Goal: Transaction & Acquisition: Purchase product/service

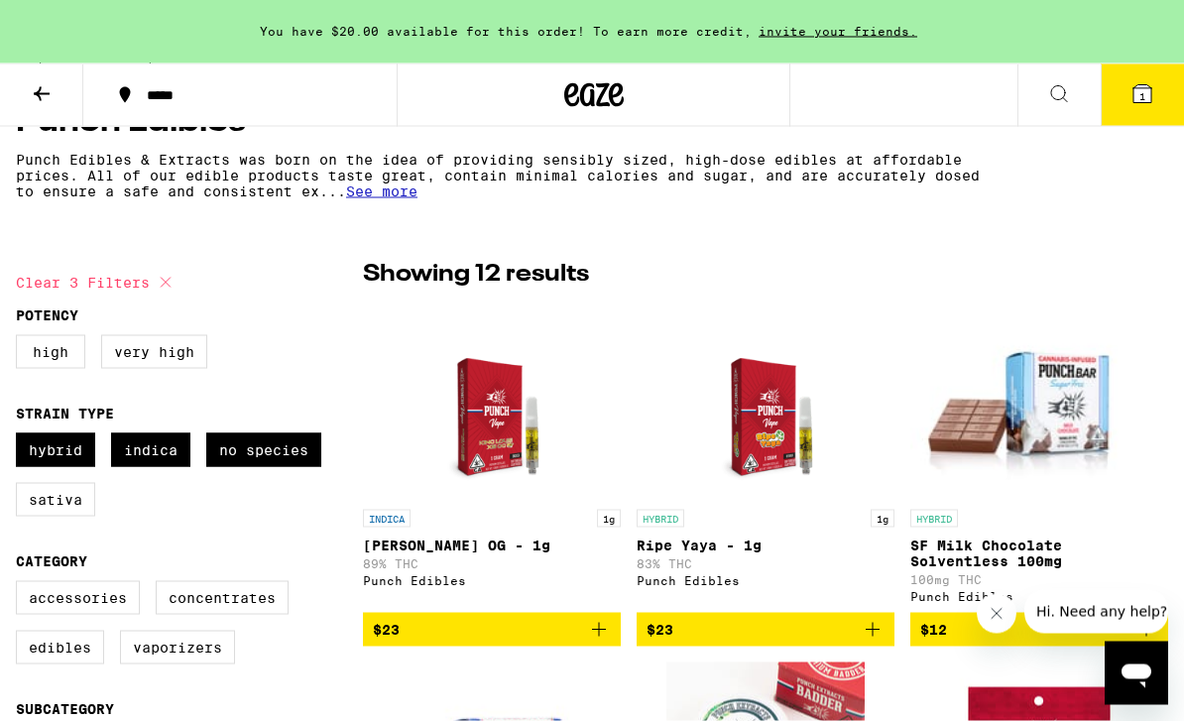
scroll to position [402, 0]
click at [485, 456] on img "Open page for King Louie XII OG - 1g from Punch Edibles" at bounding box center [491, 399] width 154 height 198
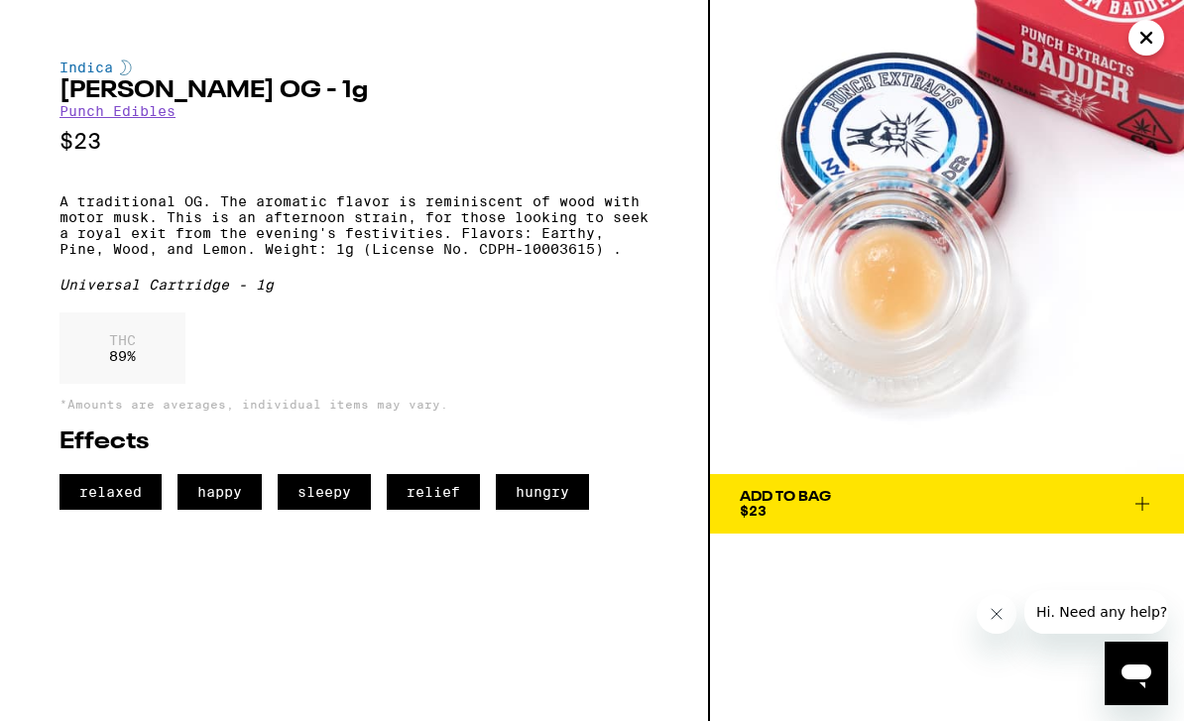
click at [805, 490] on div "Add To Bag" at bounding box center [785, 497] width 91 height 14
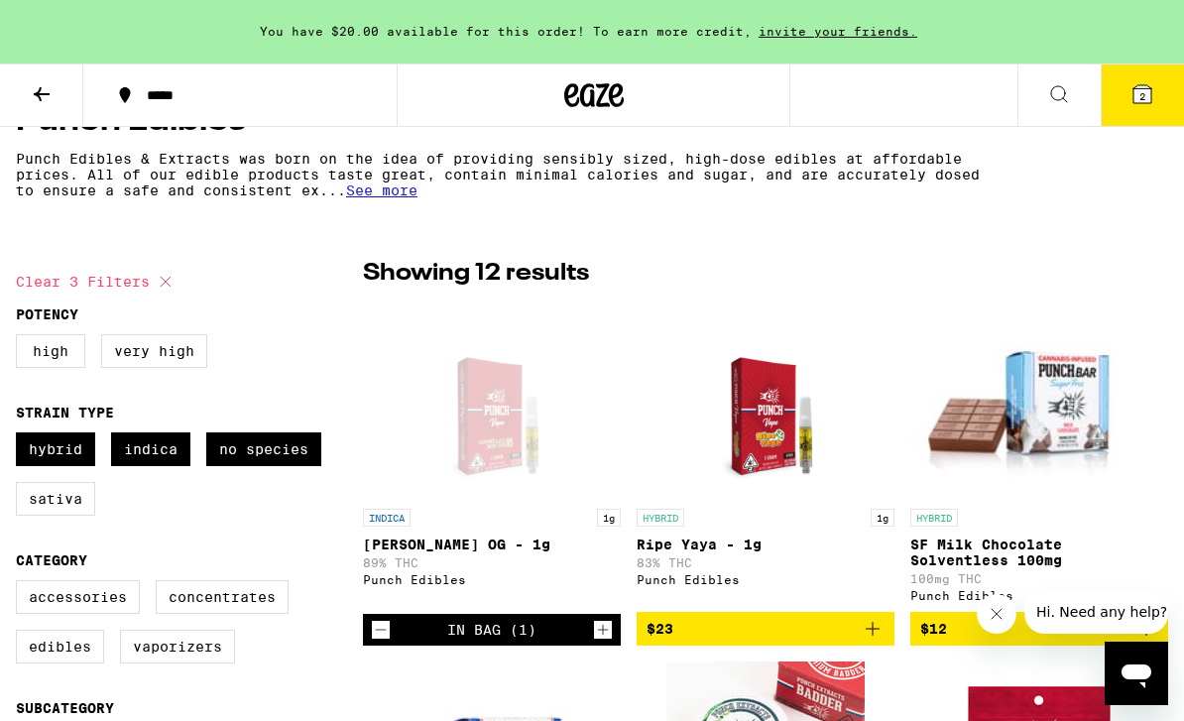
click at [786, 447] on img "Open page for Ripe Yaya - 1g from Punch Edibles" at bounding box center [765, 399] width 154 height 198
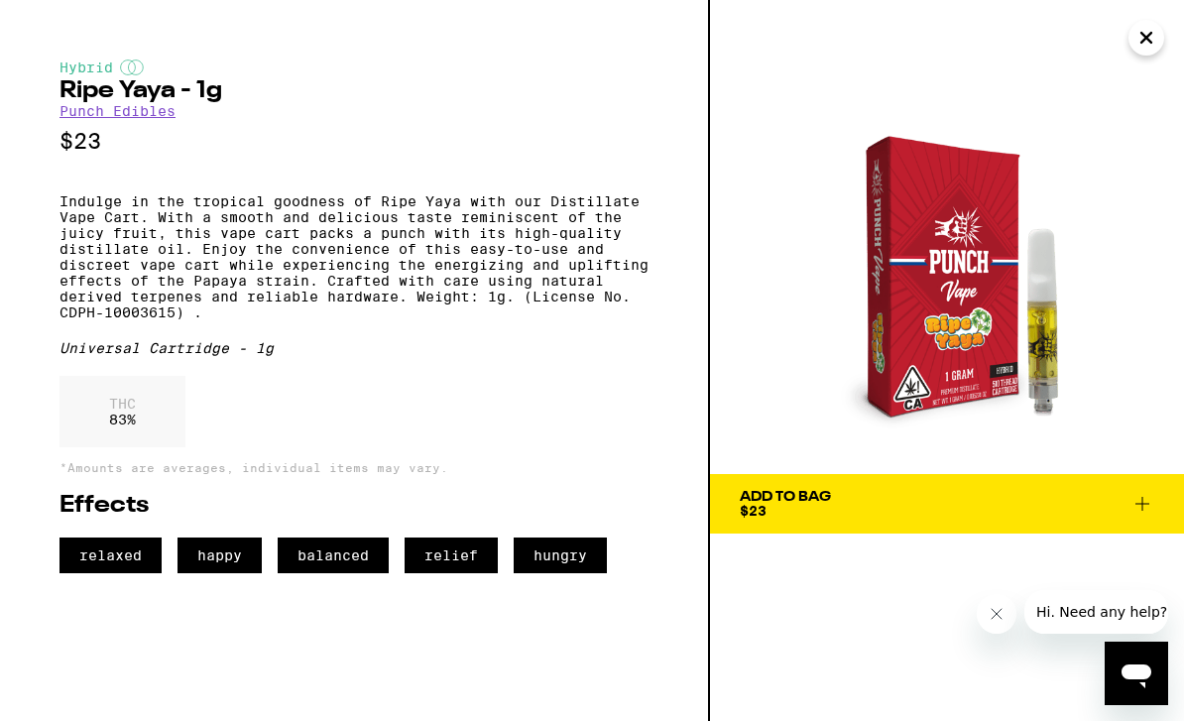
click at [1147, 43] on icon "Close" at bounding box center [1146, 38] width 24 height 30
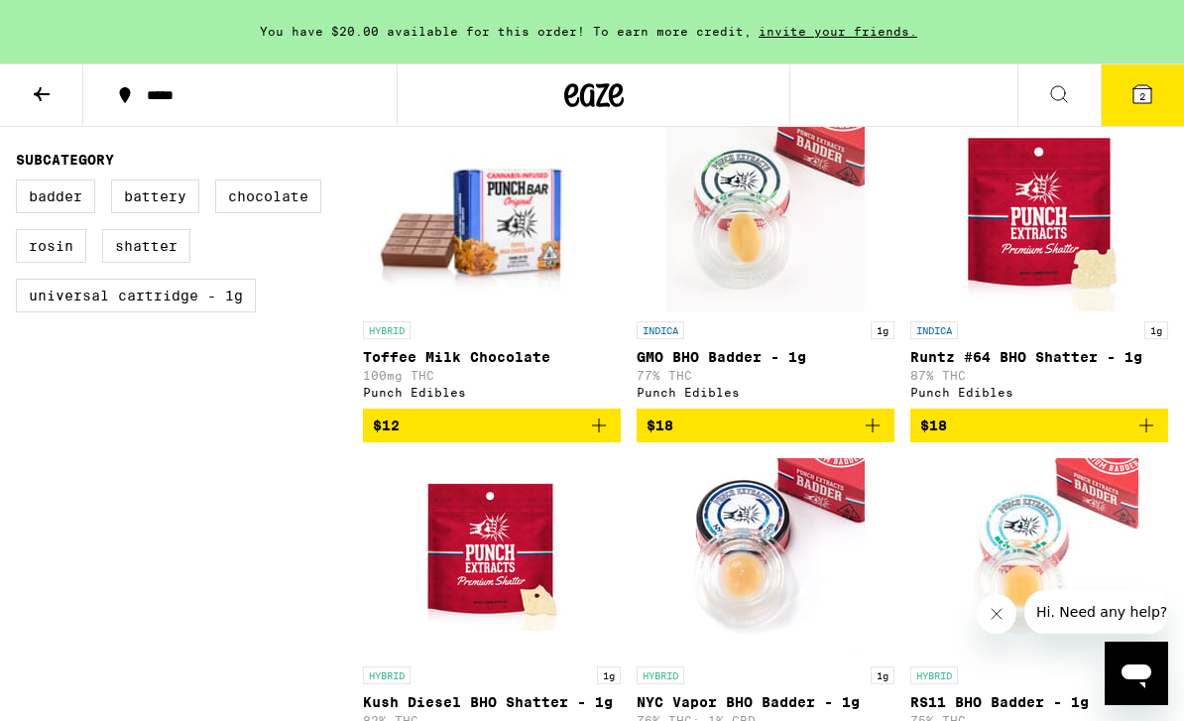
scroll to position [949, 0]
